Goal: Transaction & Acquisition: Purchase product/service

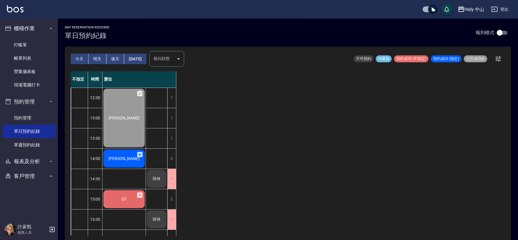
scroll to position [72, 0]
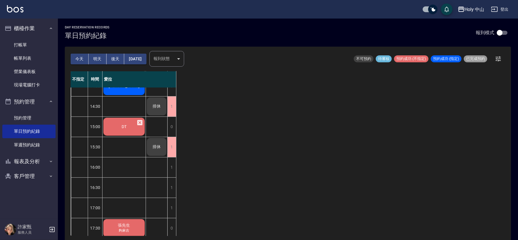
click at [127, 76] on div "DT" at bounding box center [123, 45] width 43 height 60
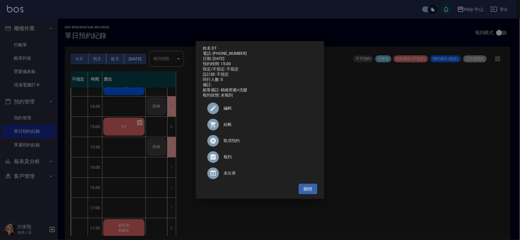
click at [220, 124] on div at bounding box center [216, 125] width 16 height 12
click at [420, 125] on div "姓名: DT 電話: [PHONE_NUMBER] 日期: [DATE] 預約時間: 15:00 指定/不指定: 不指定 設計師: 不指定 同行人數: 0 備…" at bounding box center [260, 120] width 520 height 240
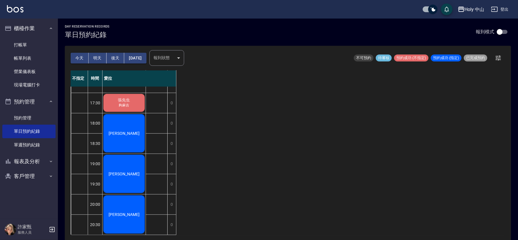
scroll to position [1, 0]
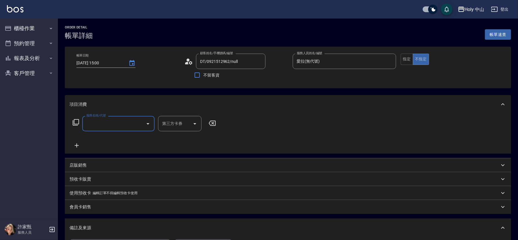
click at [133, 123] on input "服務名稱/代號" at bounding box center [114, 123] width 58 height 10
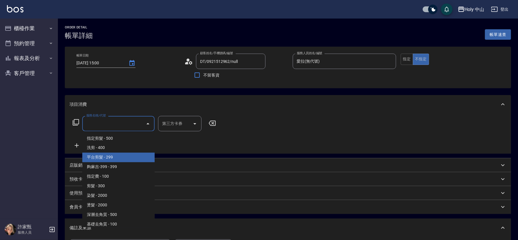
click at [110, 158] on span "平台剪髮 - 299" at bounding box center [118, 158] width 72 height 10
type input "平台剪髮(4)"
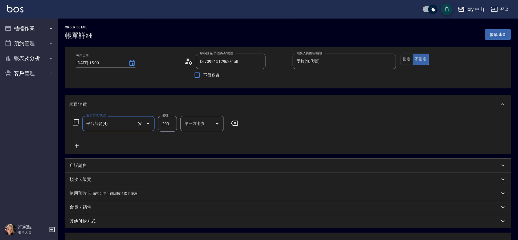
click at [188, 126] on input "第三方卡券" at bounding box center [198, 123] width 30 height 10
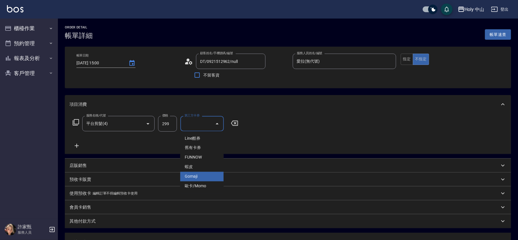
click at [196, 177] on span "Gomaji" at bounding box center [201, 177] width 43 height 10
type input "Gomaji"
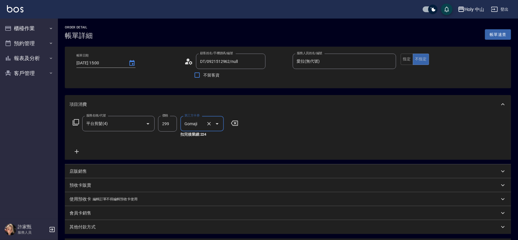
scroll to position [109, 0]
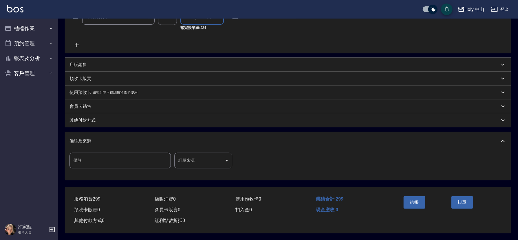
click at [216, 157] on body "Holy 中山 登出 櫃檯作業 打帳單 帳單列表 營業儀表板 現場電腦打卡 預約管理 預約管理 單日預約紀錄 單週預約紀錄 報表及分析 報表目錄 店家日報表 …" at bounding box center [259, 66] width 518 height 346
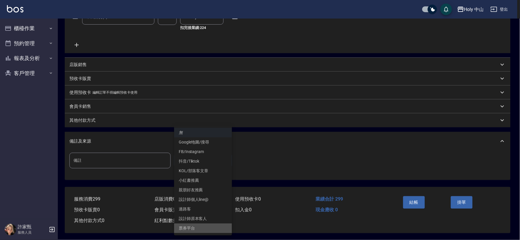
click at [215, 229] on li "票券平台" at bounding box center [203, 228] width 58 height 10
type input "票券平台"
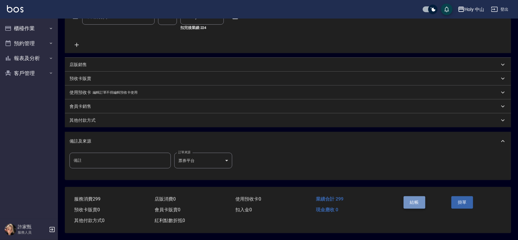
click at [407, 200] on button "結帳" at bounding box center [415, 202] width 22 height 12
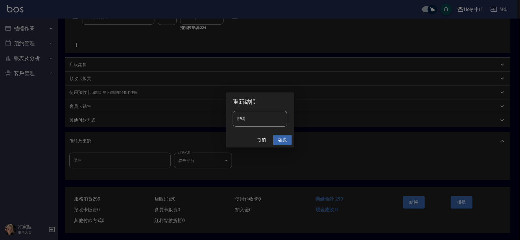
click at [279, 139] on button "確認" at bounding box center [283, 140] width 19 height 11
